Goal: Task Accomplishment & Management: Complete application form

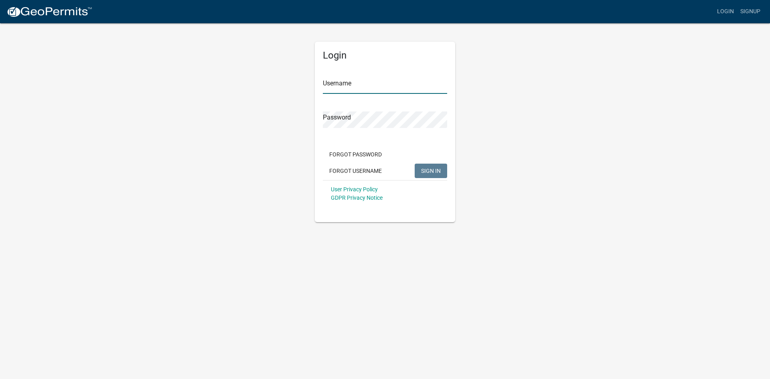
type input "DeweysSepticService"
click at [421, 171] on button "SIGN IN" at bounding box center [431, 171] width 32 height 14
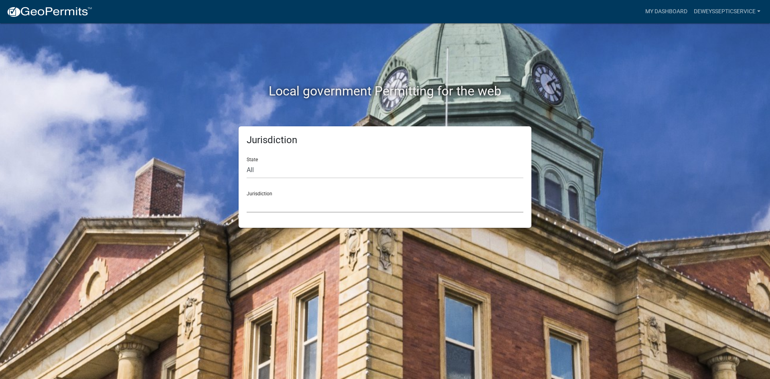
click at [285, 206] on select "[GEOGRAPHIC_DATA], [US_STATE] [GEOGRAPHIC_DATA], [US_STATE][PERSON_NAME][GEOGRA…" at bounding box center [385, 204] width 277 height 16
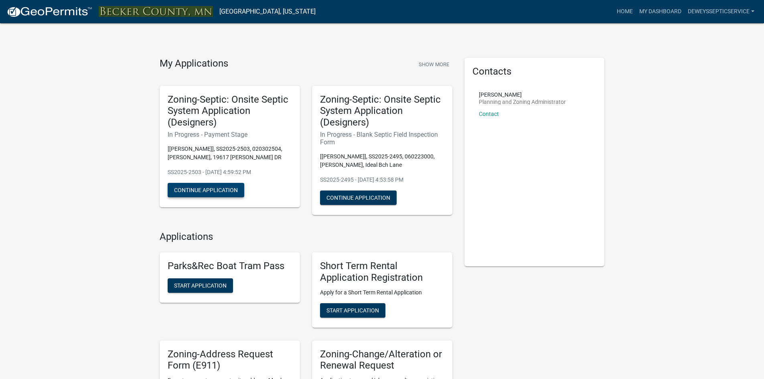
click at [182, 189] on button "Continue Application" at bounding box center [206, 190] width 77 height 14
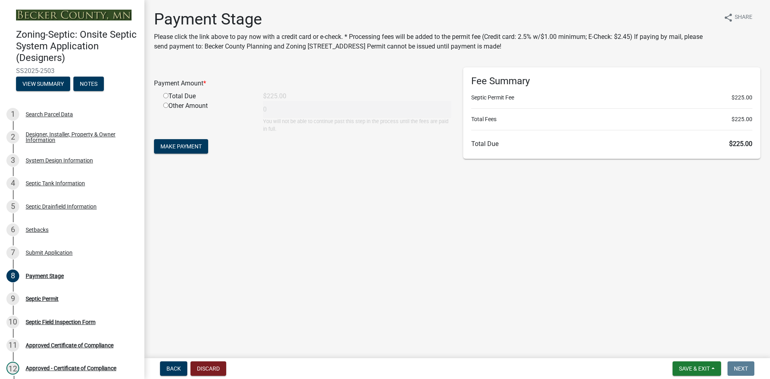
click at [165, 96] on input "radio" at bounding box center [165, 95] width 5 height 5
radio input "true"
type input "225"
click at [180, 147] on span "Make Payment" at bounding box center [180, 146] width 41 height 6
